Goal: Information Seeking & Learning: Learn about a topic

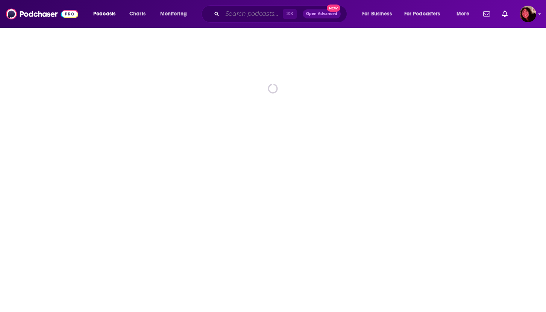
click at [240, 11] on input "Search podcasts, credits, & more..." at bounding box center [252, 14] width 61 height 12
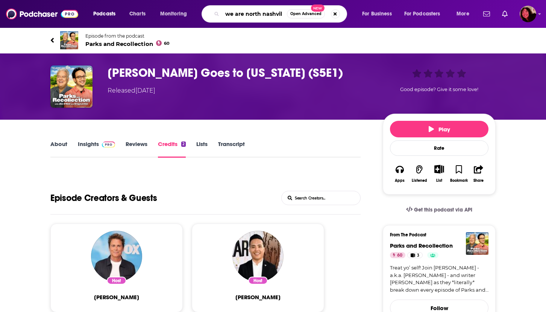
type input "we are north nashvill"
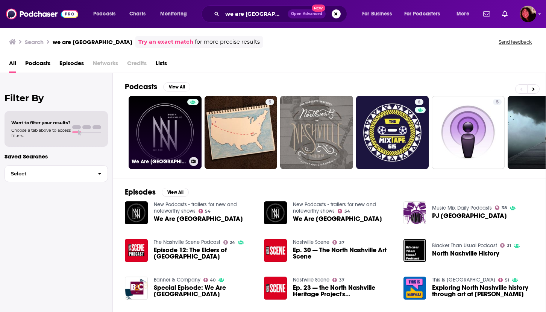
click at [152, 143] on link "We Are North Nashville" at bounding box center [165, 132] width 73 height 73
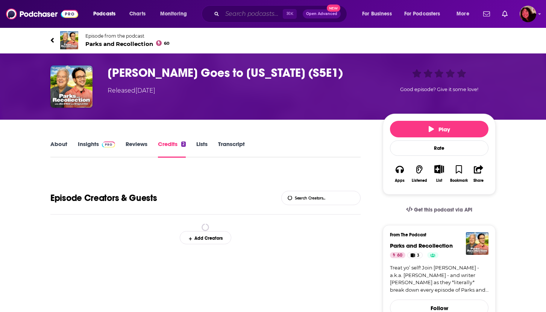
click at [254, 15] on input "Search podcasts, credits, & more..." at bounding box center [252, 14] width 61 height 12
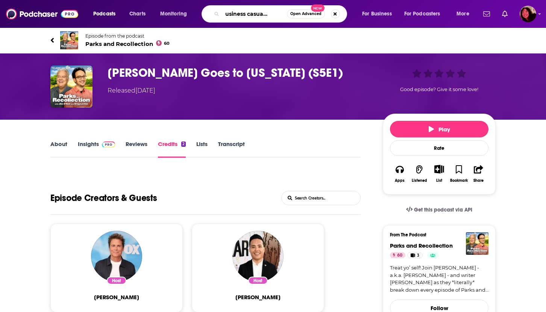
type input "the business casual podcas"
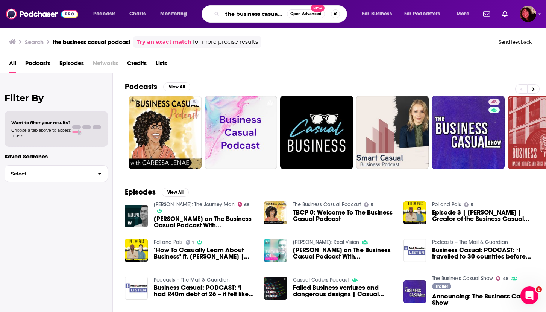
scroll to position [0, 20]
drag, startPoint x: 224, startPoint y: 14, endPoint x: 330, endPoint y: 18, distance: 105.7
click at [330, 18] on div "the business casual podcast Open Advanced New" at bounding box center [273, 13] width 145 height 17
paste input "Business Casual"
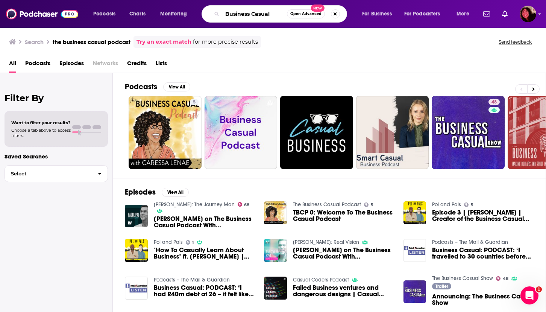
type input "Business Casual"
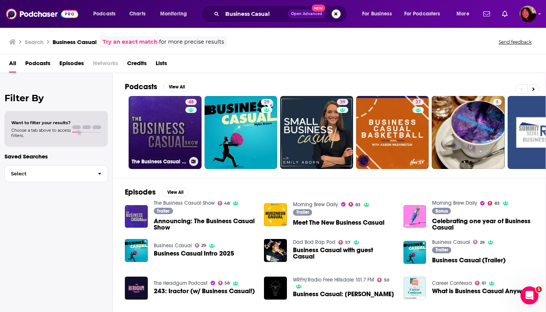
click at [153, 130] on link "48 The Business Casual Show" at bounding box center [165, 132] width 73 height 73
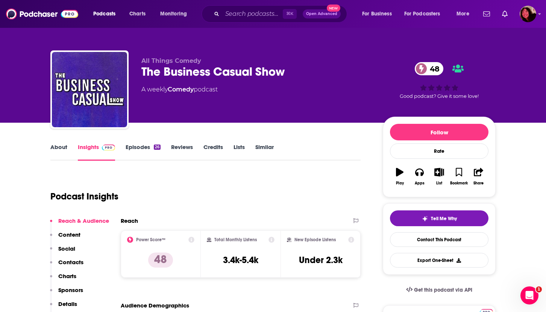
click at [56, 147] on link "About" at bounding box center [58, 151] width 17 height 17
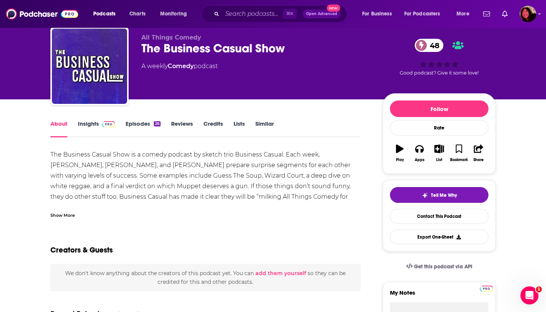
scroll to position [25, 0]
